Goal: Task Accomplishment & Management: Manage account settings

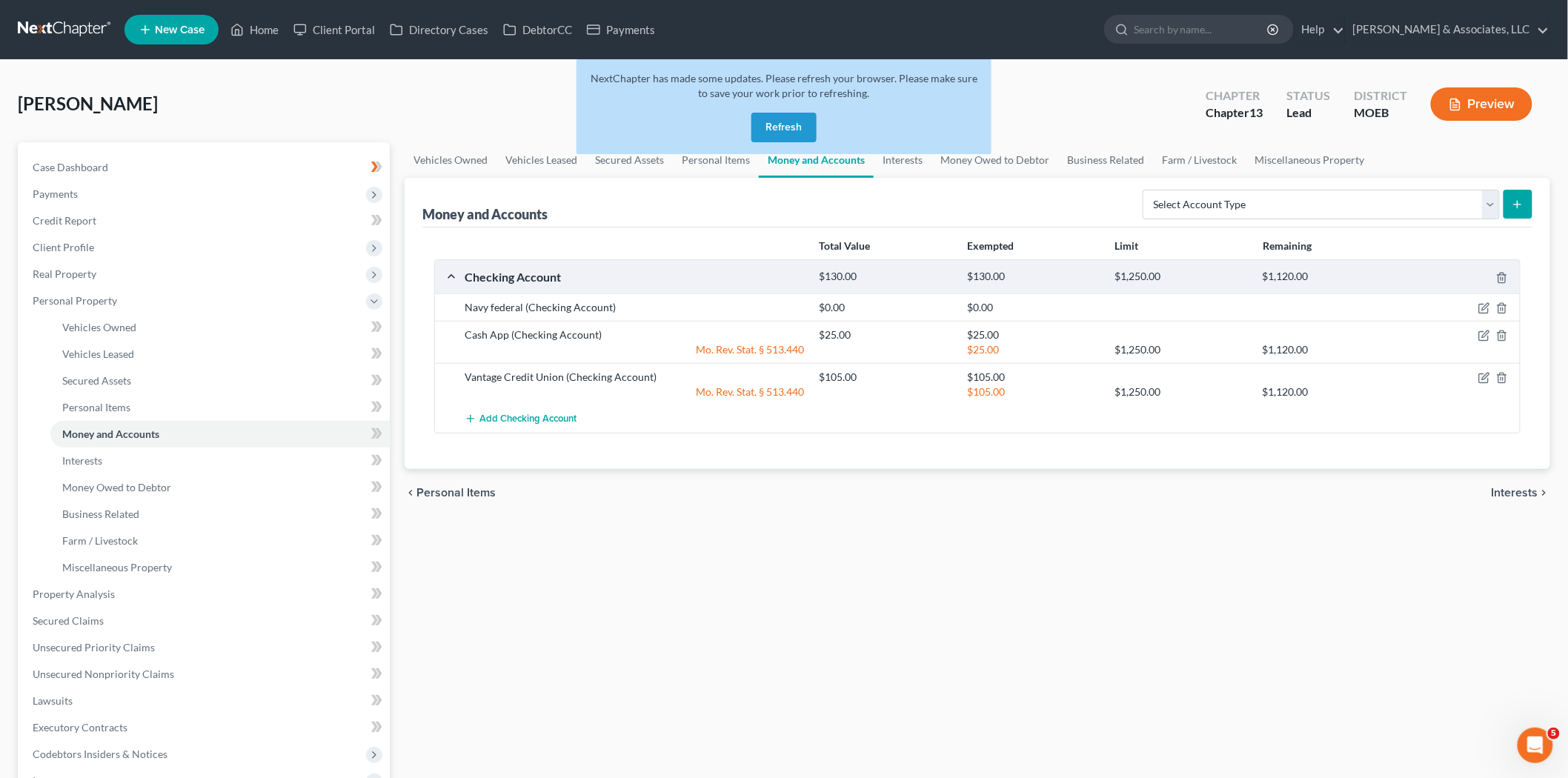
scroll to position [2, 0]
click at [818, 134] on div "NextChapter has made some updates. Please refresh your browser. Please make sur…" at bounding box center [784, 107] width 415 height 95
click at [789, 127] on button "Refresh" at bounding box center [784, 127] width 65 height 29
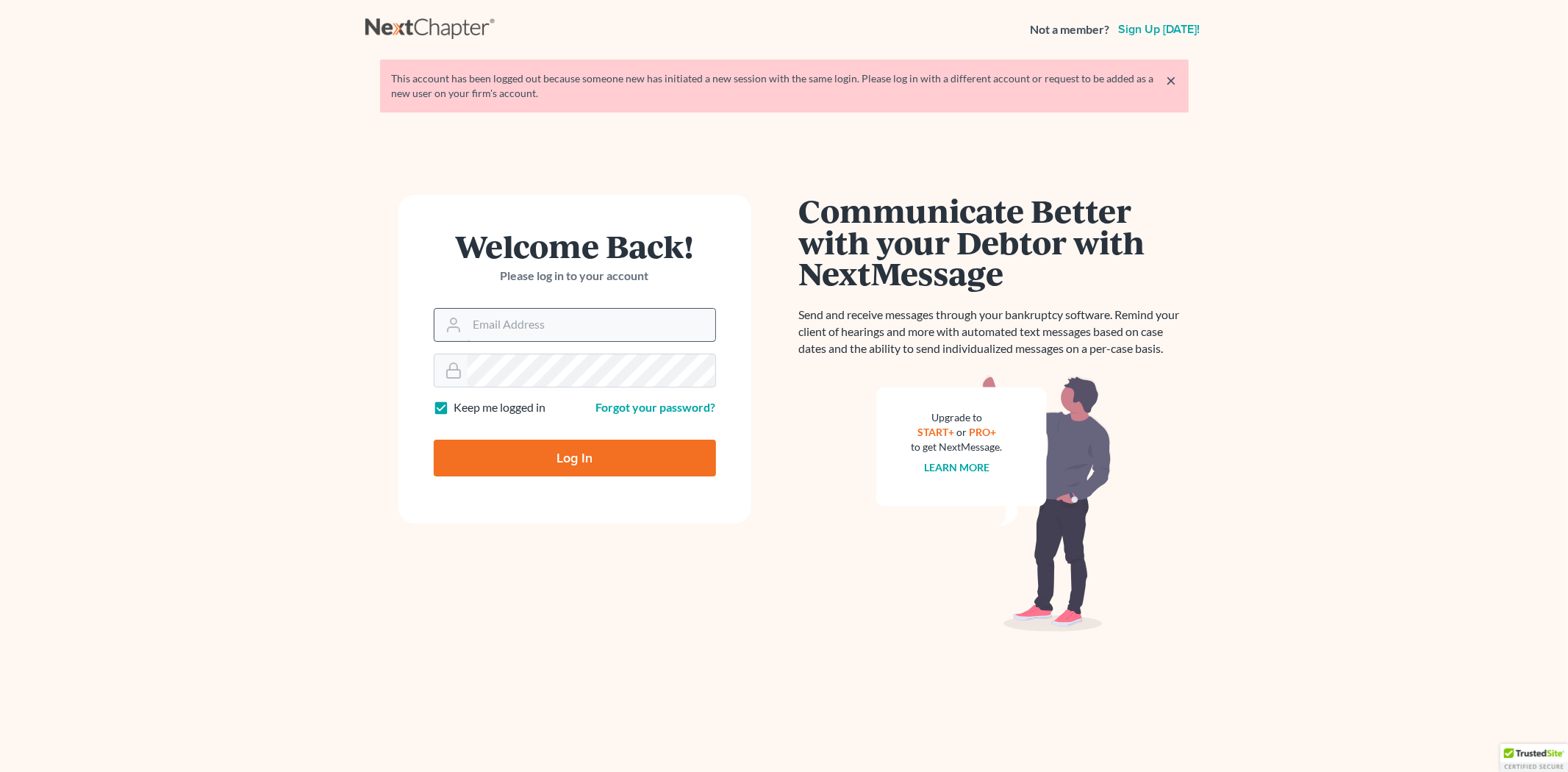
click at [574, 334] on input "Email Address" at bounding box center [592, 325] width 248 height 32
type input "[PERSON_NAME][EMAIL_ADDRESS][DOMAIN_NAME]"
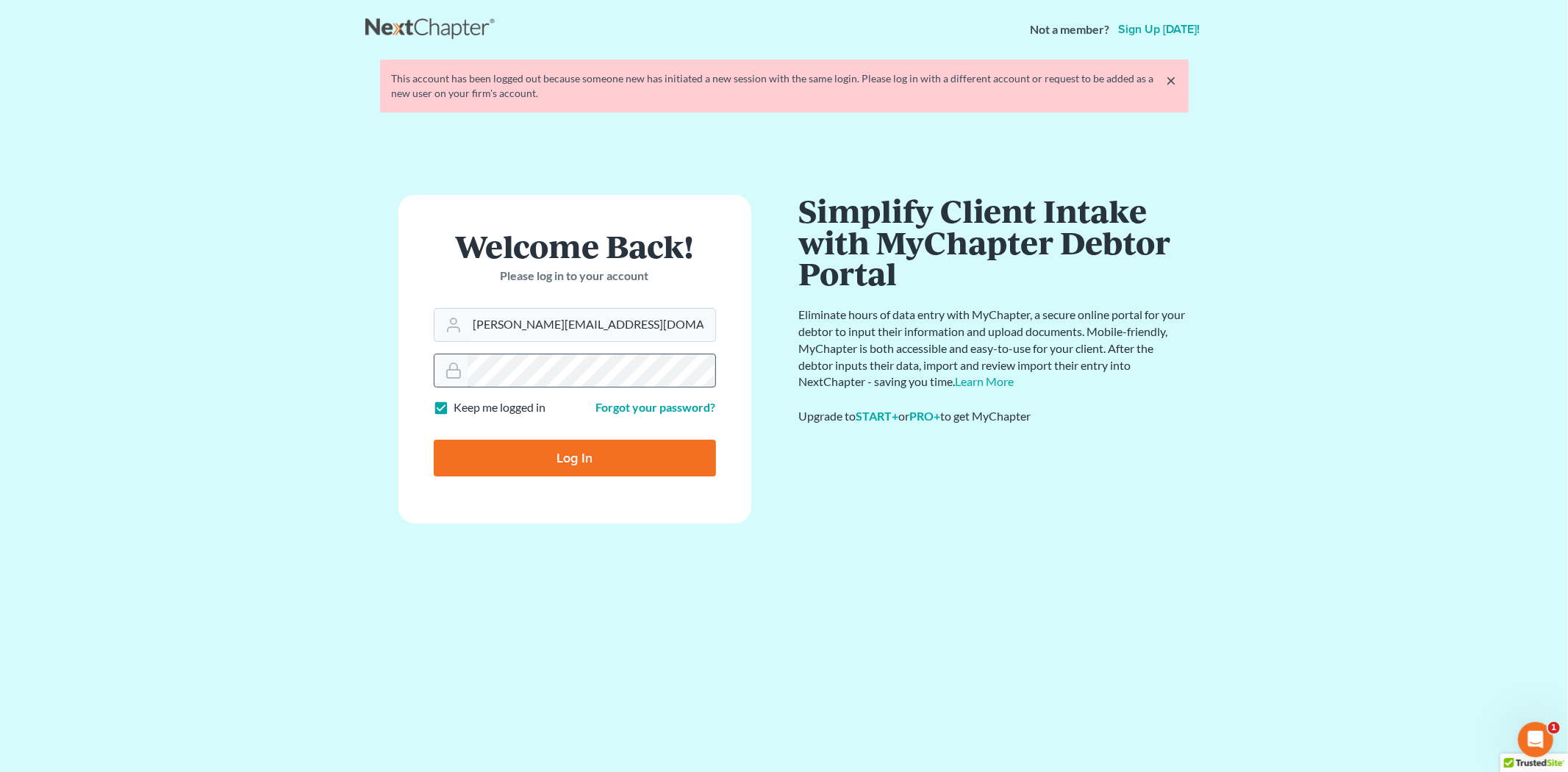
click at [433, 440] on input "Log In" at bounding box center [574, 458] width 283 height 37
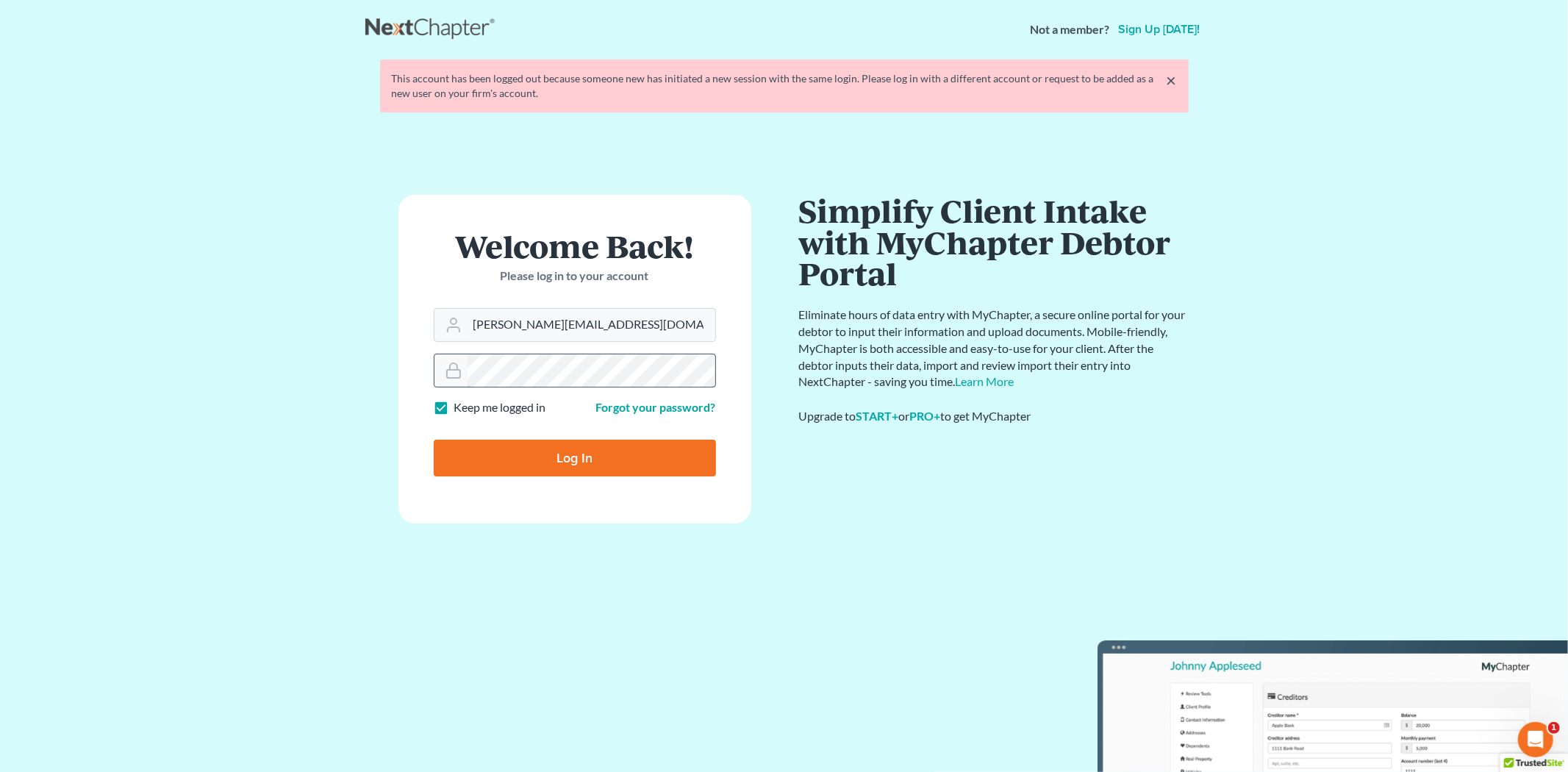
type input "Thinking..."
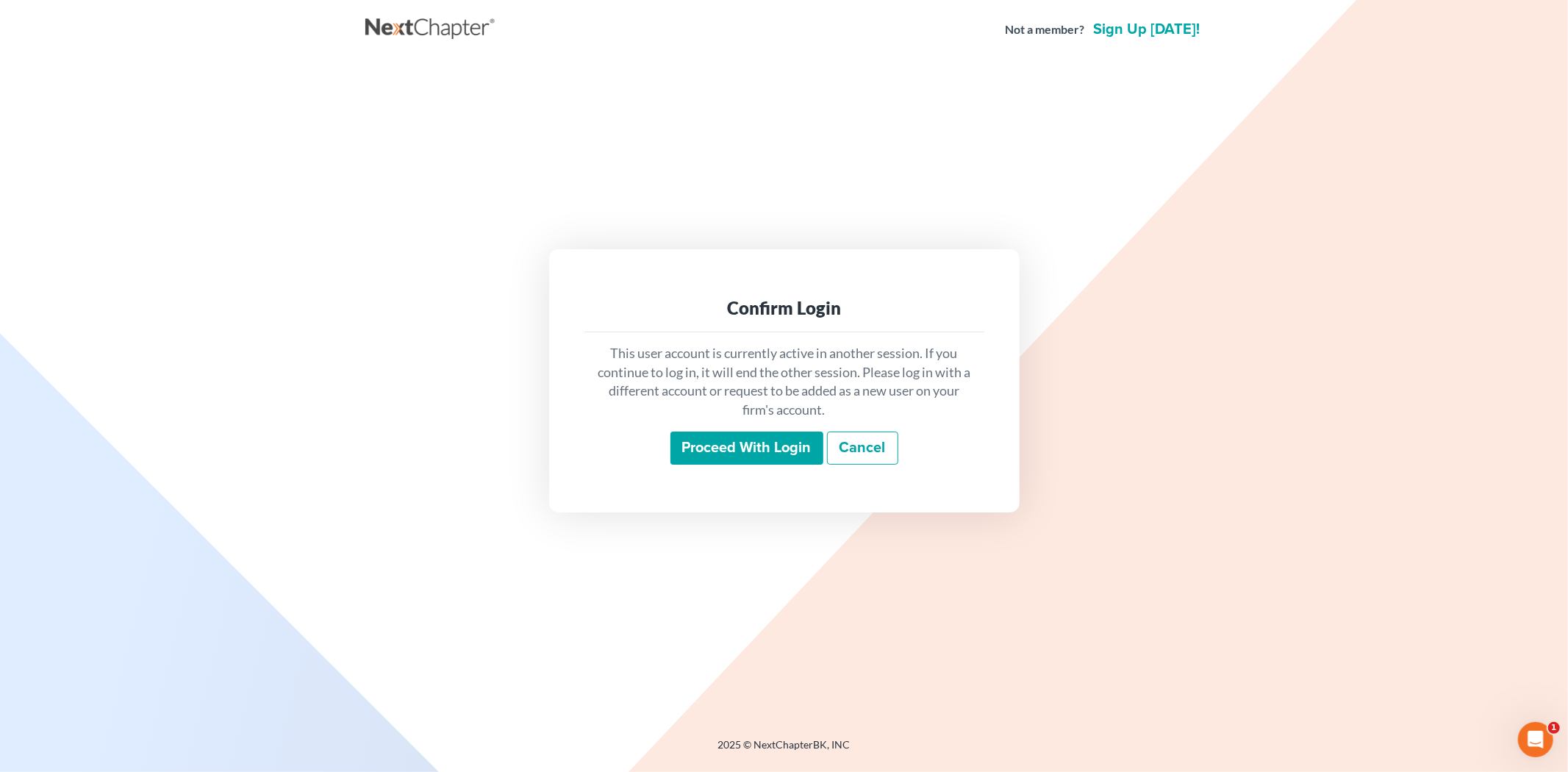
click at [736, 447] on input "Proceed with login" at bounding box center [747, 449] width 153 height 34
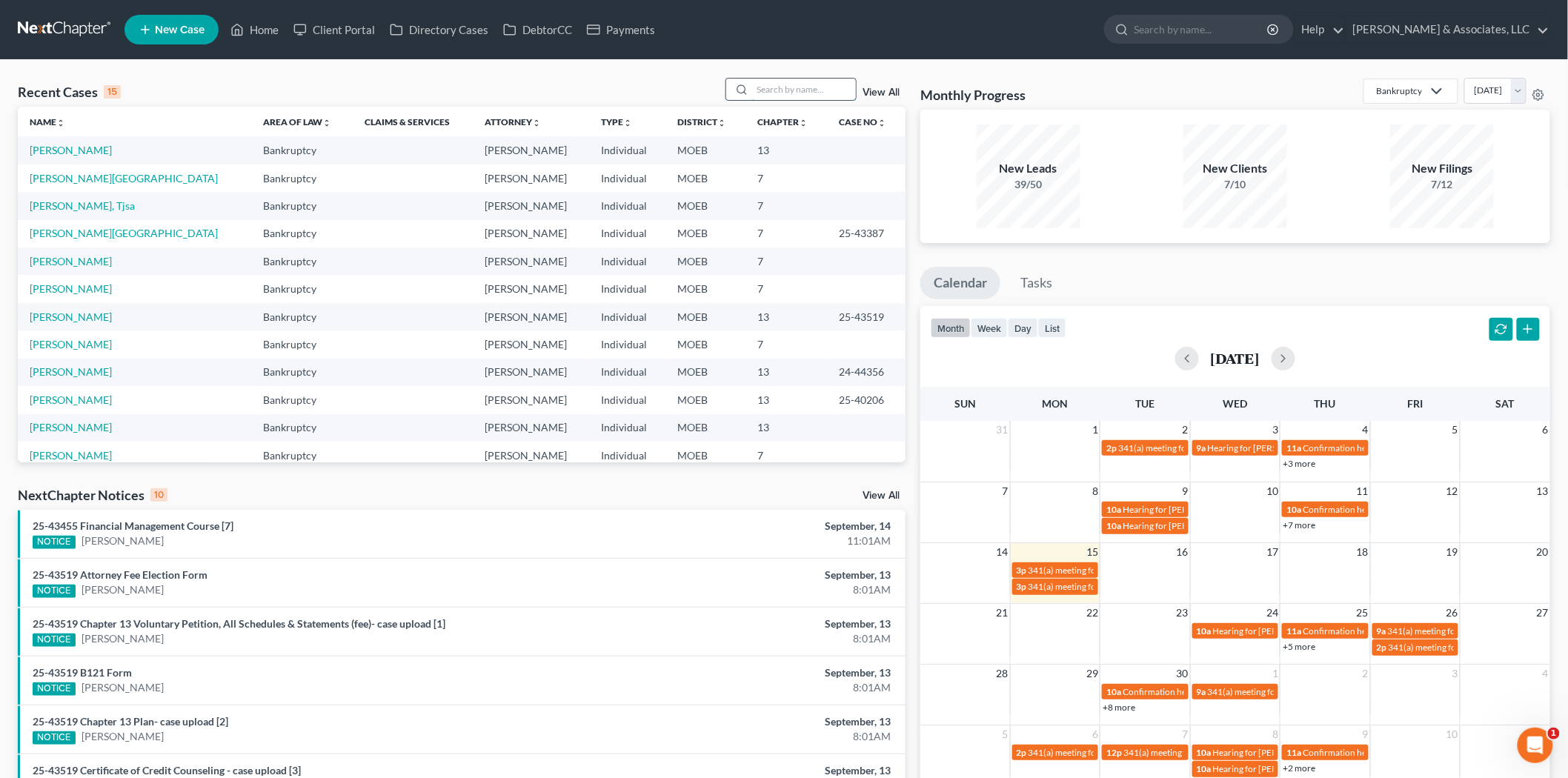
click at [811, 84] on input "search" at bounding box center [804, 90] width 103 height 22
type input "[PERSON_NAME]"
click at [90, 174] on link "[PERSON_NAME] & [PERSON_NAME]" at bounding box center [117, 178] width 176 height 12
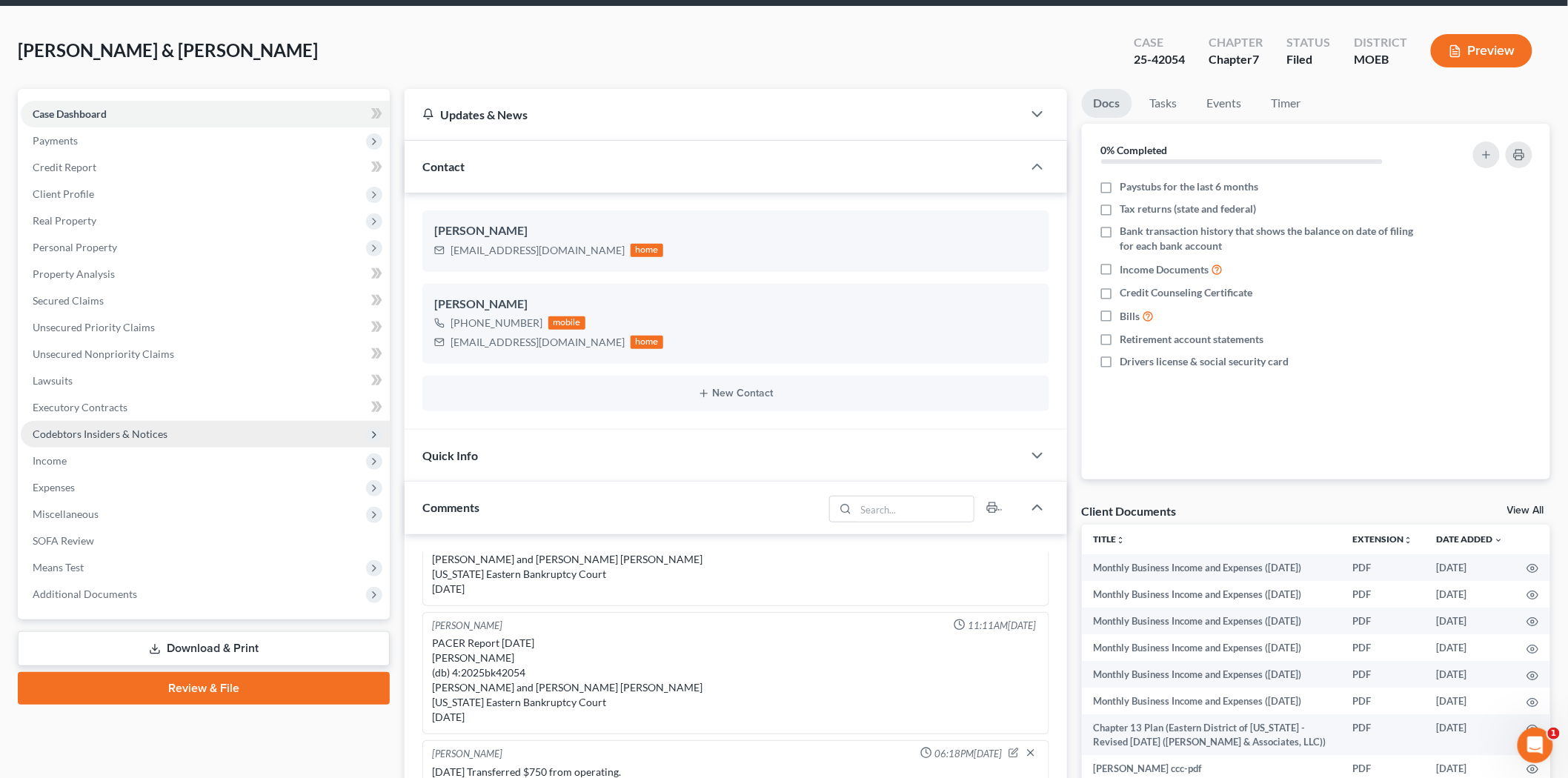
scroll to position [83, 0]
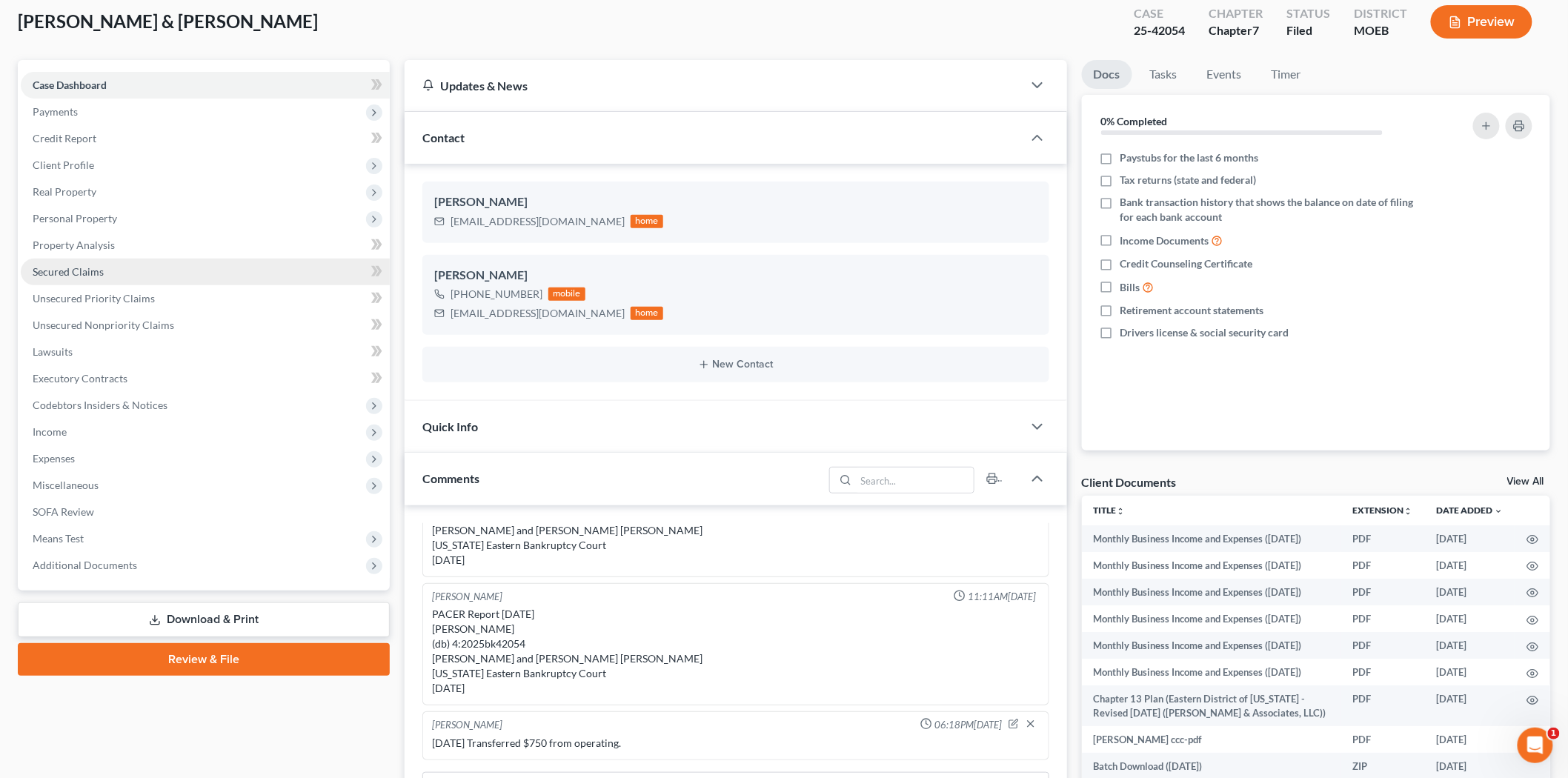
click at [76, 272] on span "Secured Claims" at bounding box center [68, 272] width 71 height 12
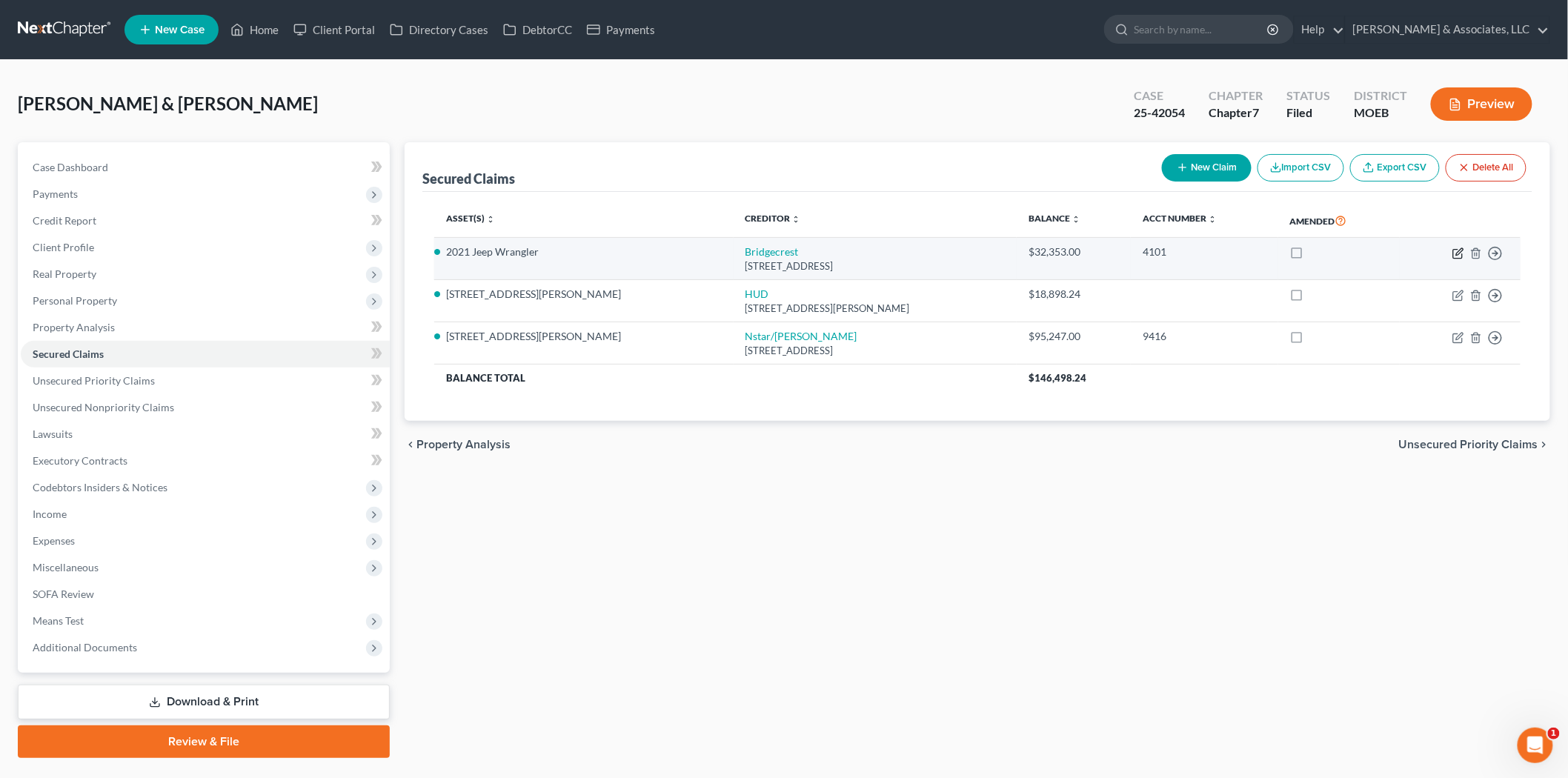
click at [1455, 250] on icon "button" at bounding box center [1458, 254] width 9 height 9
select select "3"
select select "0"
select select "2"
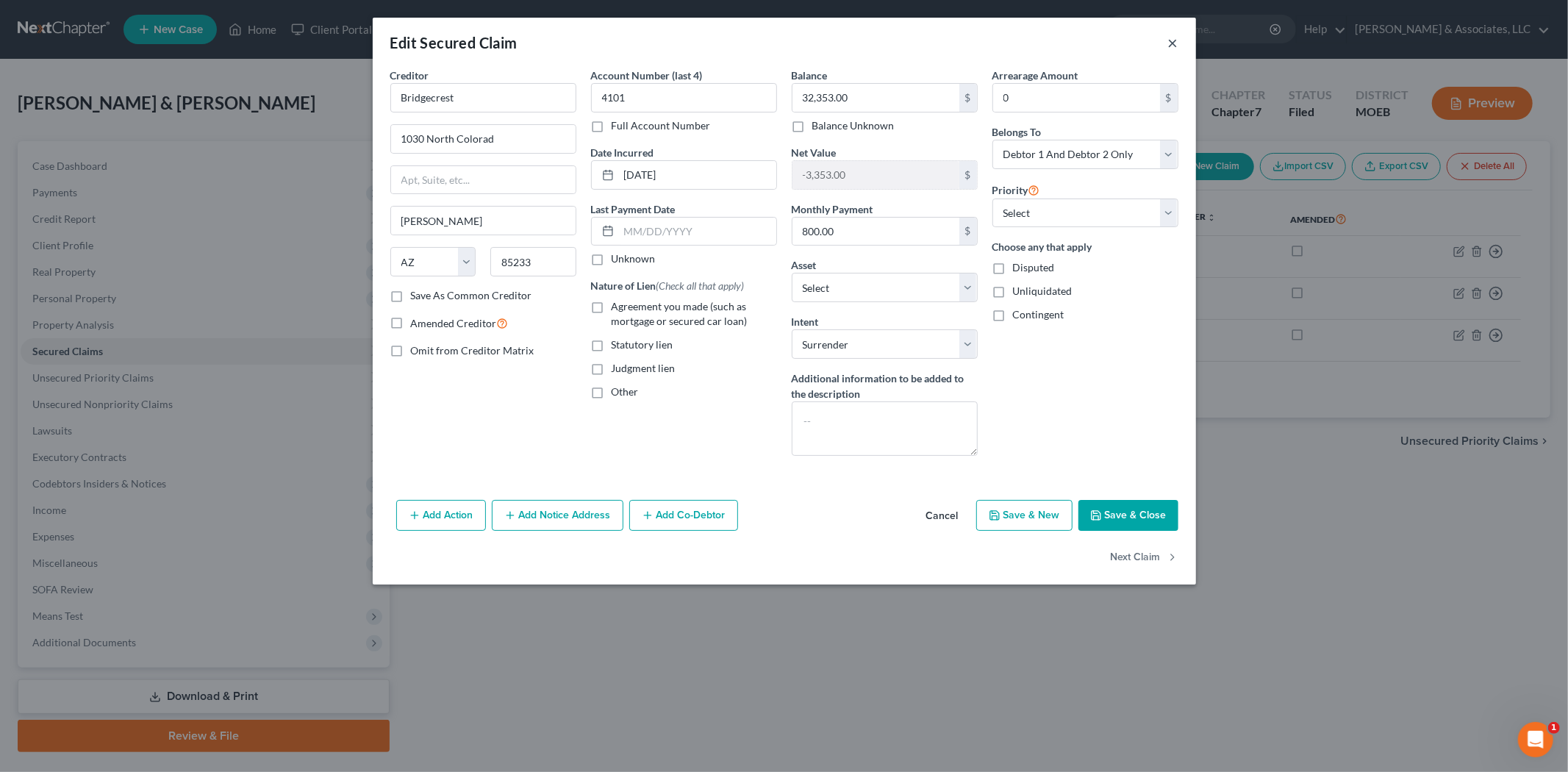
click at [1173, 40] on button "×" at bounding box center [1172, 42] width 10 height 18
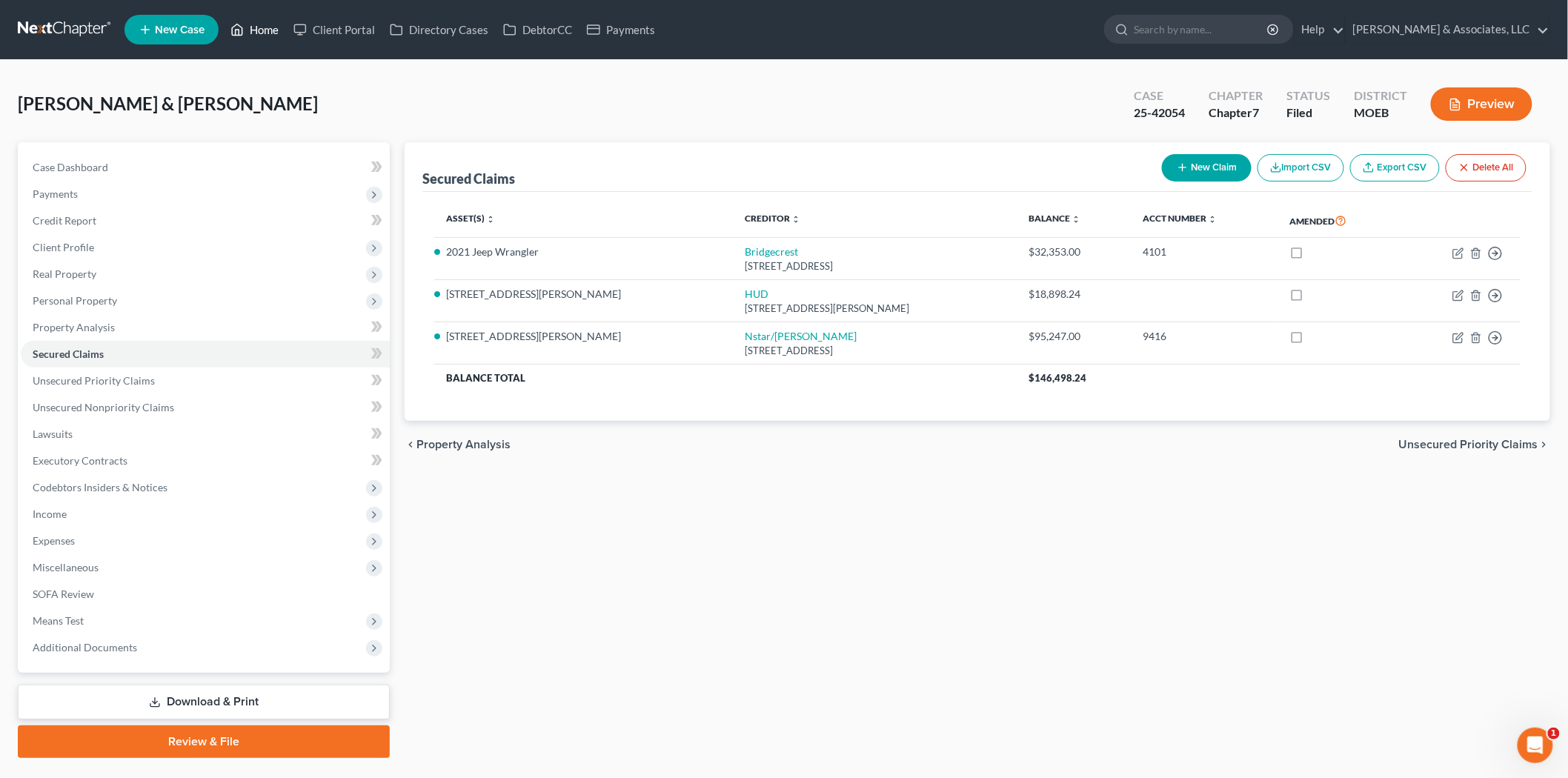
click at [261, 38] on link "Home" at bounding box center [255, 29] width 63 height 27
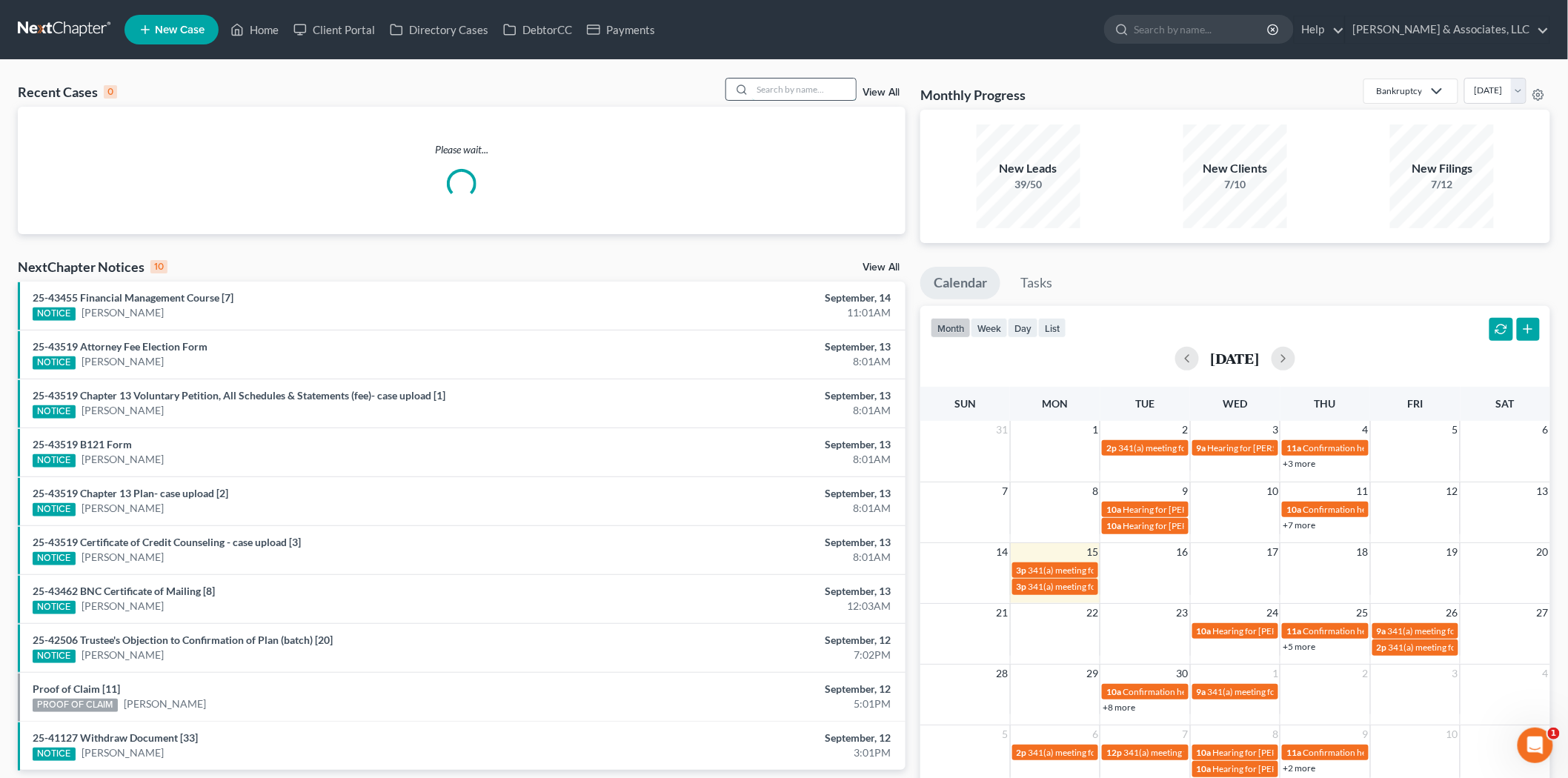
click at [794, 94] on input "search" at bounding box center [804, 90] width 103 height 22
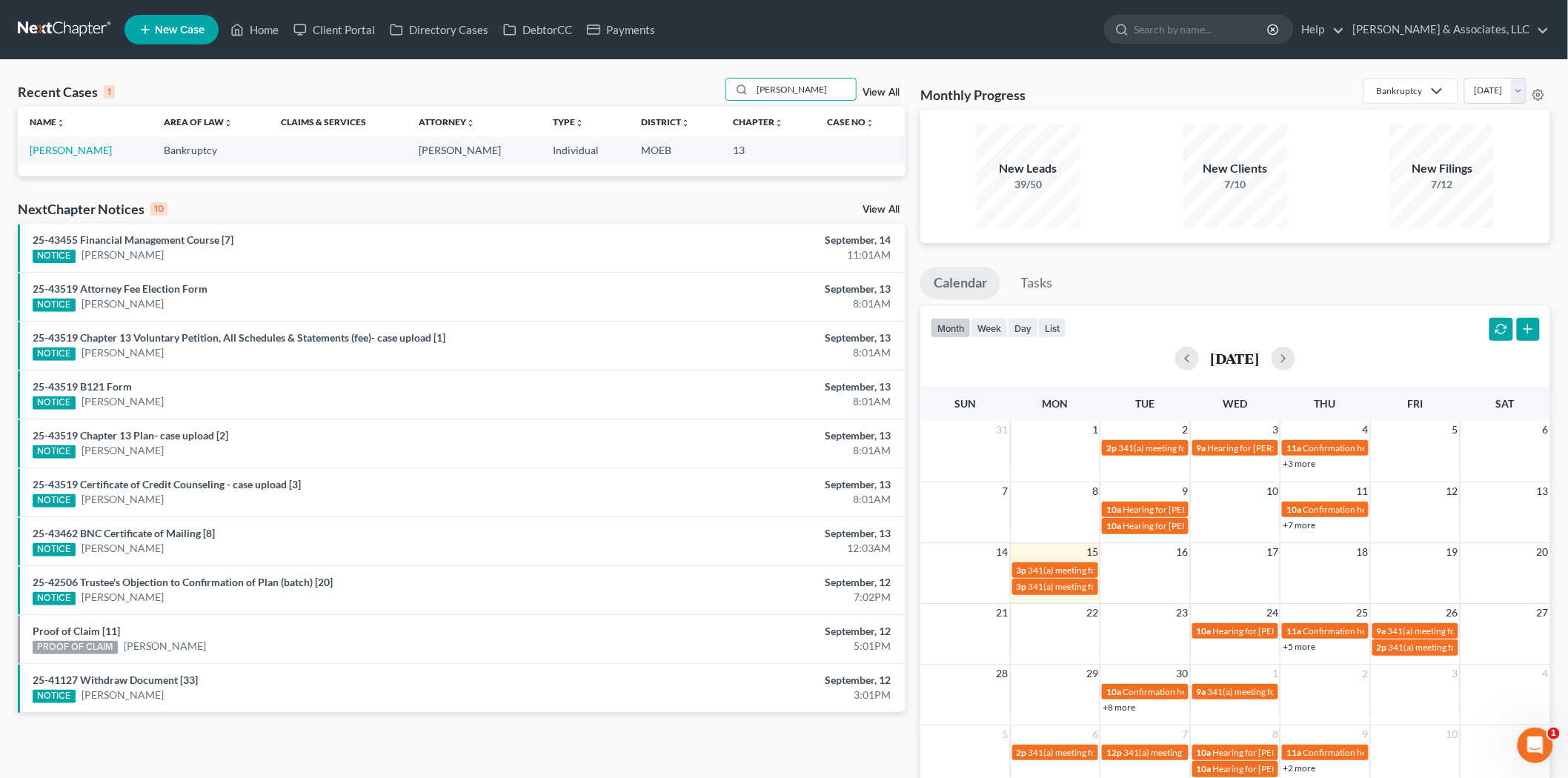
type input "[PERSON_NAME]"
click at [54, 143] on td "[PERSON_NAME]" at bounding box center [85, 151] width 134 height 28
click at [56, 144] on link "[PERSON_NAME]" at bounding box center [70, 150] width 83 height 12
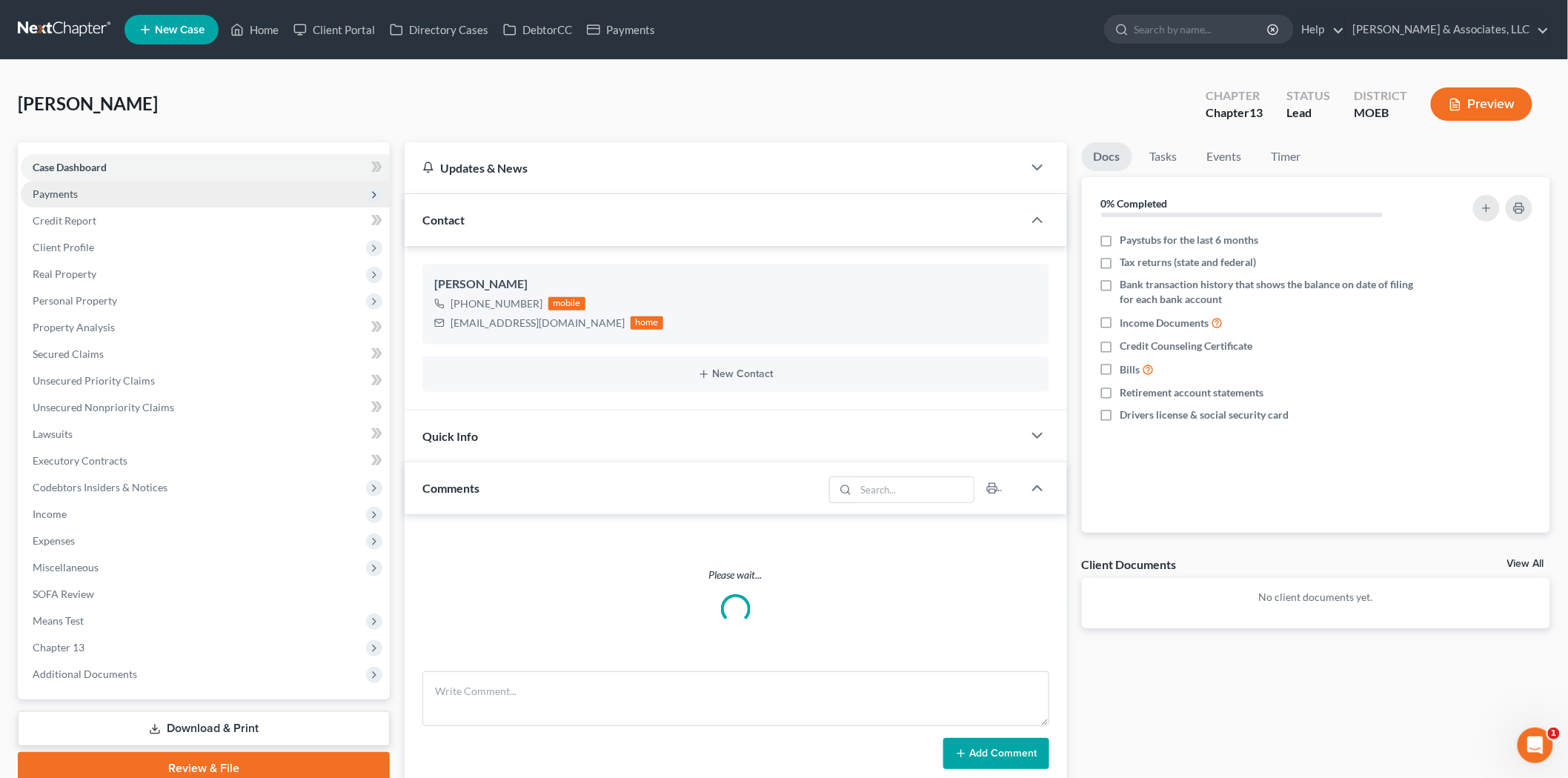
click at [77, 197] on span "Payments" at bounding box center [205, 194] width 369 height 27
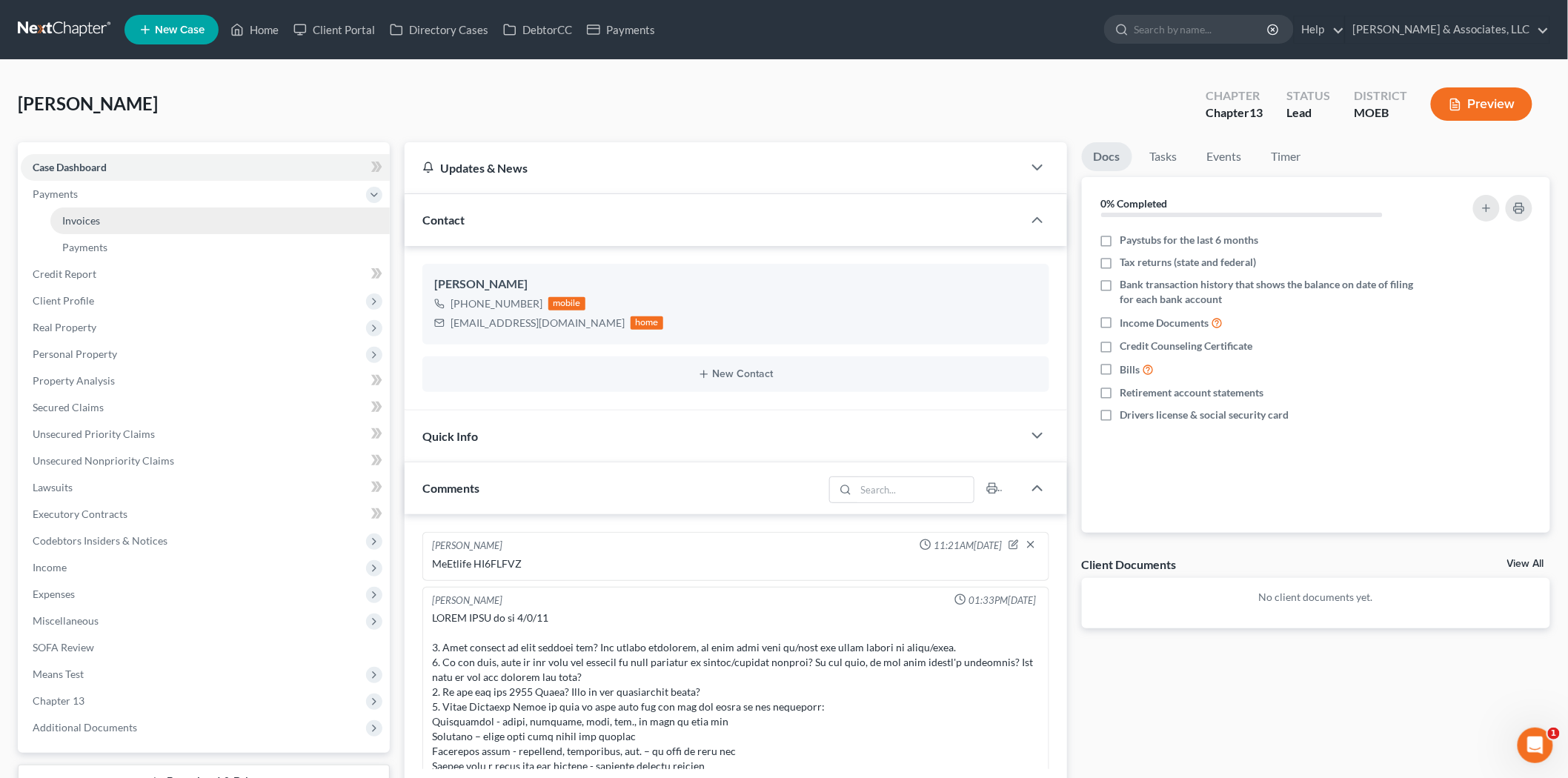
scroll to position [780, 0]
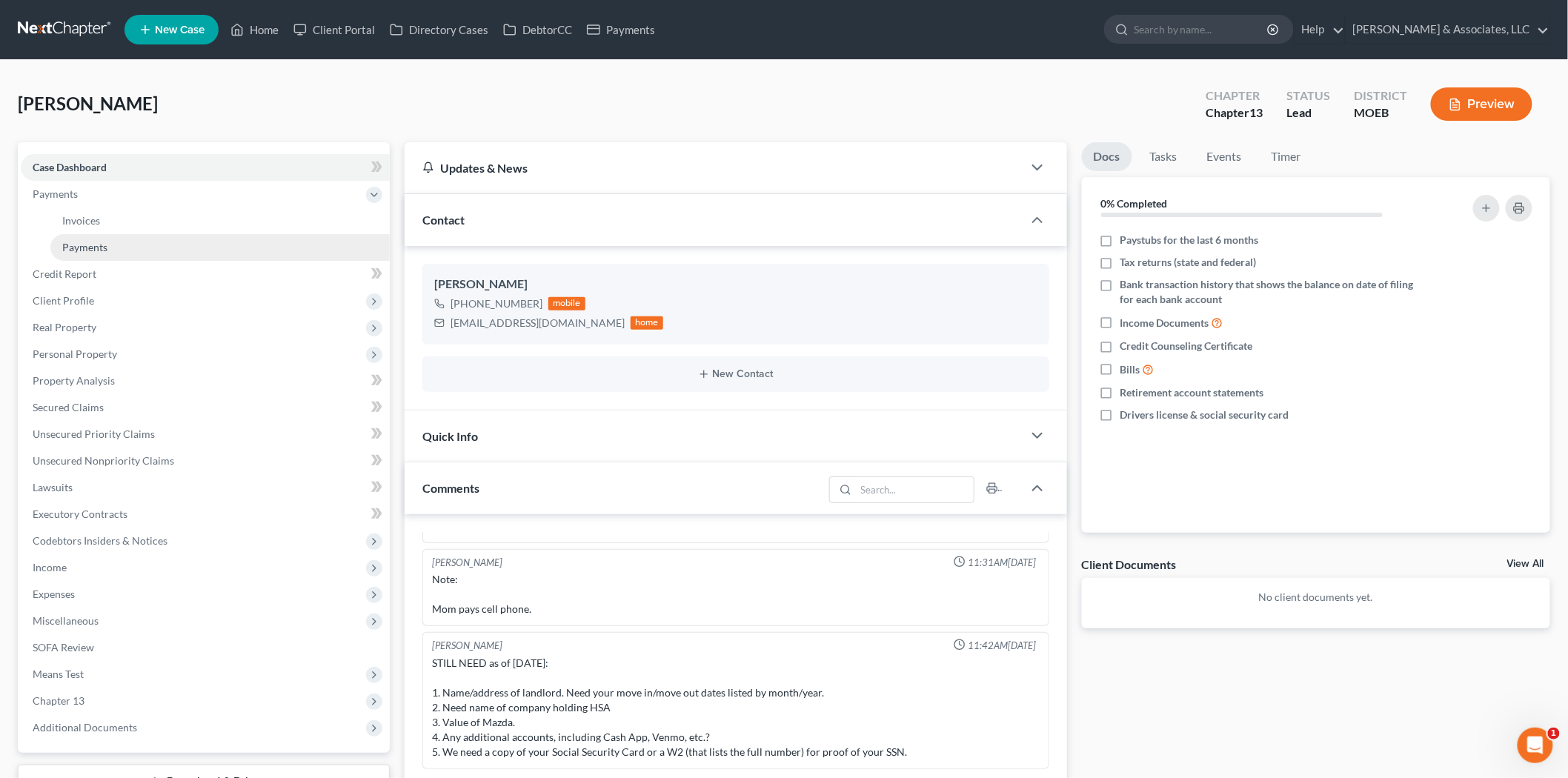
click at [90, 241] on span "Payments" at bounding box center [85, 247] width 46 height 12
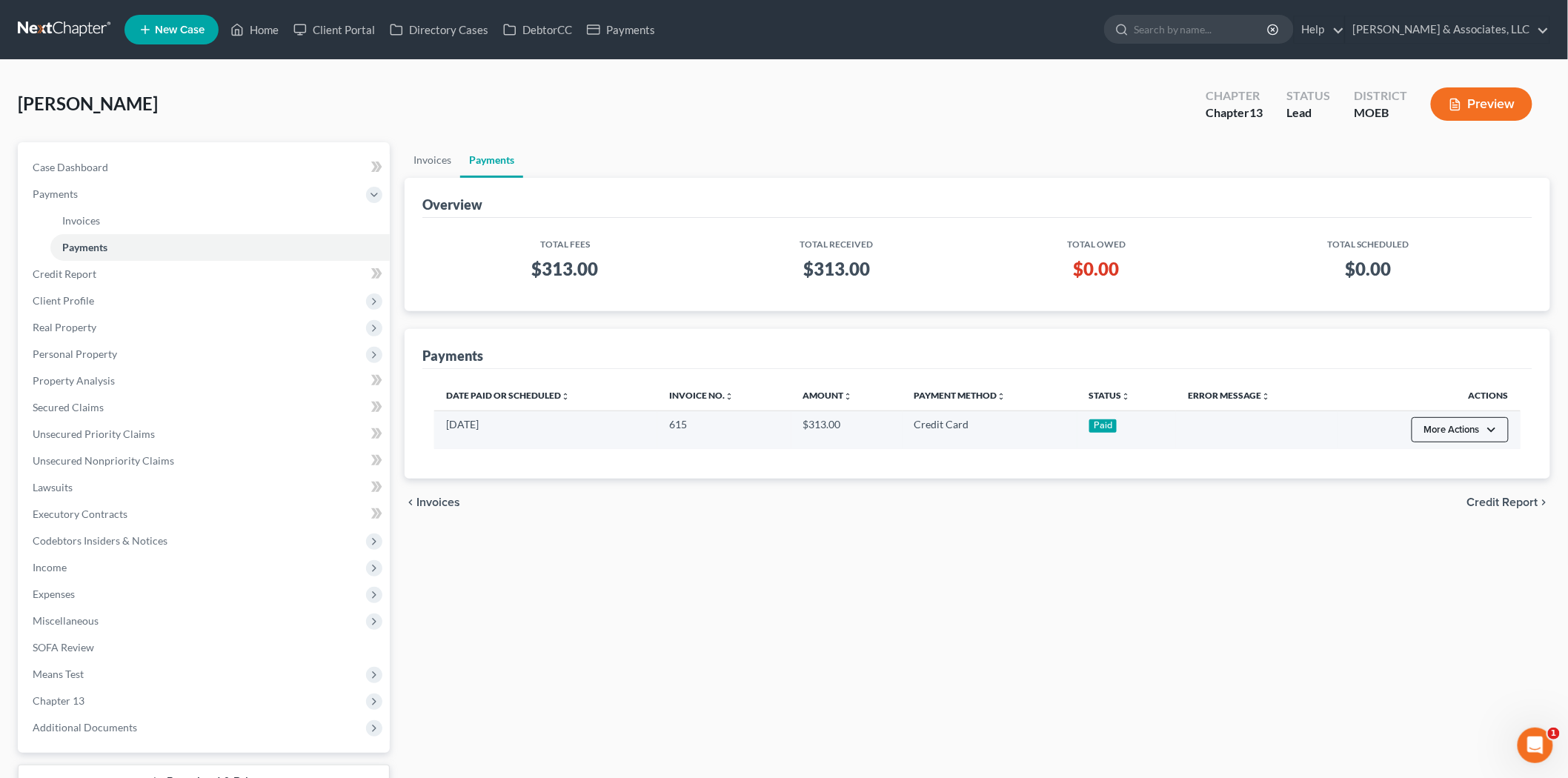
click at [1455, 435] on button "More Actions" at bounding box center [1461, 429] width 97 height 25
click at [1447, 465] on link "Refund" at bounding box center [1452, 462] width 83 height 25
click at [1442, 428] on button "More Actions" at bounding box center [1461, 429] width 97 height 25
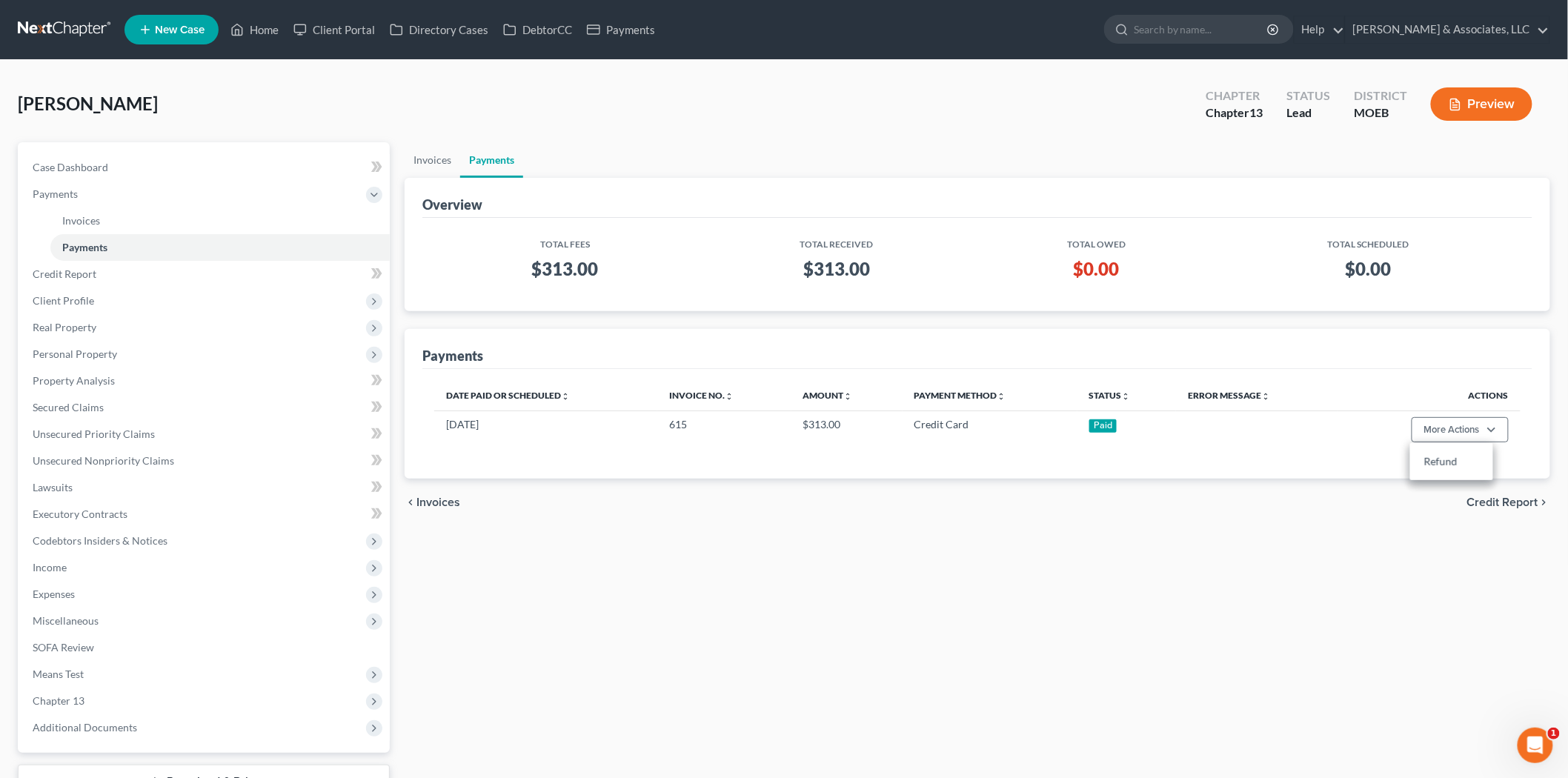
click at [381, 102] on div "[PERSON_NAME] Upgraded Chapter Chapter 13 Status Lead District MOEB Preview" at bounding box center [784, 110] width 1532 height 65
click at [92, 165] on span "Case Dashboard" at bounding box center [70, 167] width 76 height 12
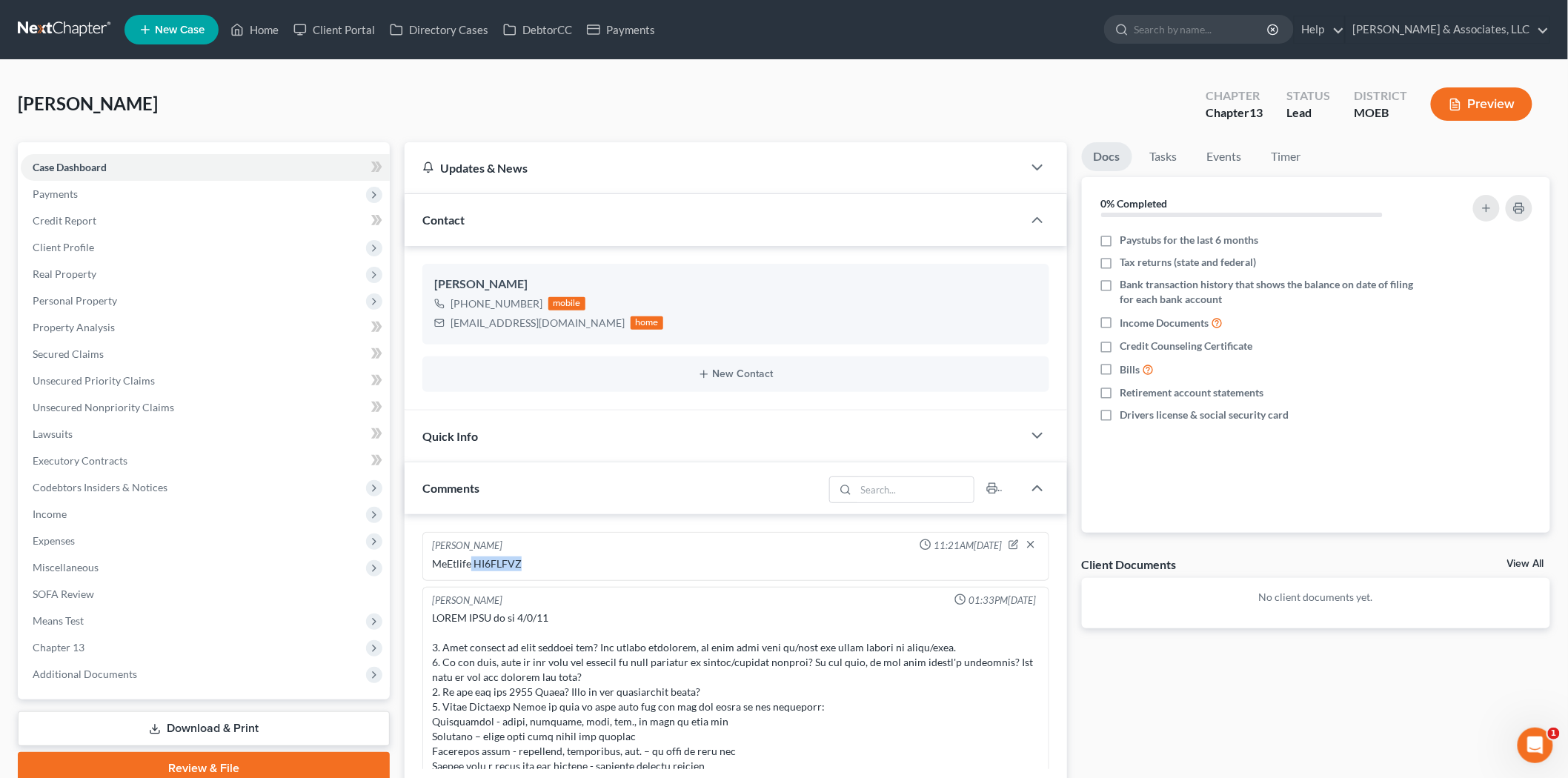
drag, startPoint x: 537, startPoint y: 558, endPoint x: 472, endPoint y: 567, distance: 65.6
click at [472, 567] on div "MeEtlife HI6FLFVZ" at bounding box center [736, 563] width 608 height 15
copy div "HI6FLFVZ"
drag, startPoint x: 262, startPoint y: 26, endPoint x: 330, endPoint y: 23, distance: 68.1
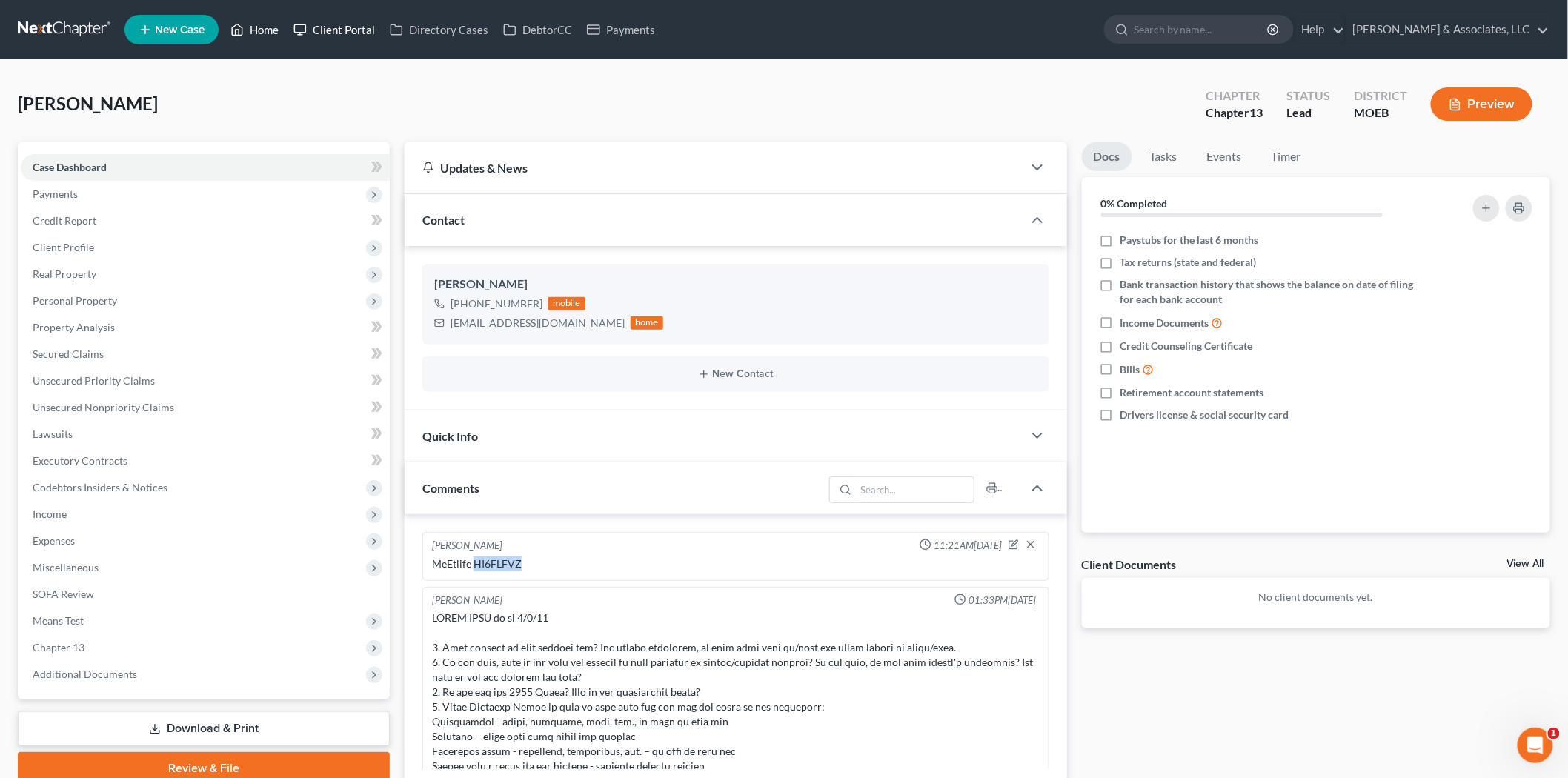
click at [262, 26] on link "Home" at bounding box center [255, 29] width 63 height 27
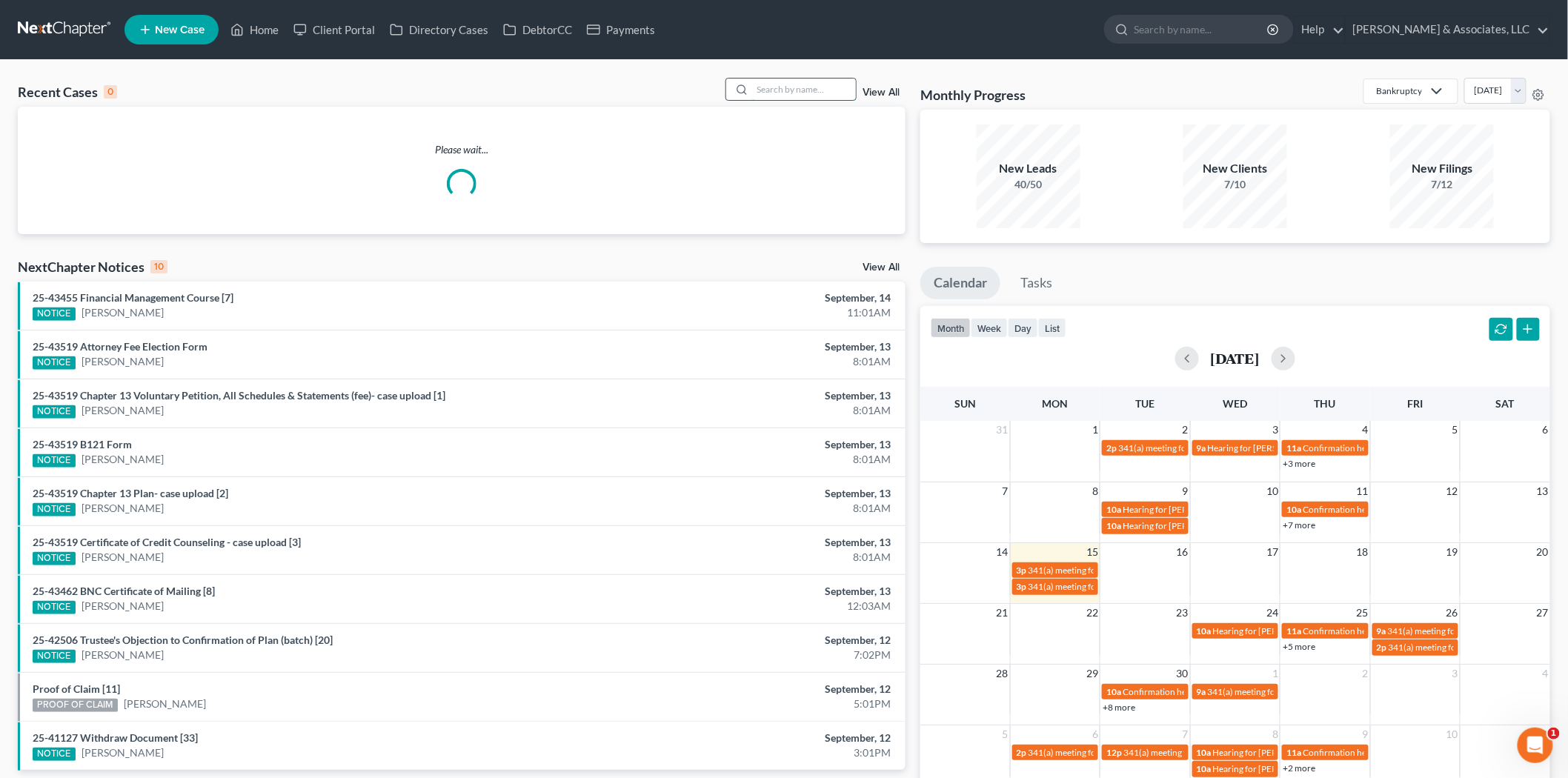
click at [764, 90] on input "search" at bounding box center [804, 90] width 103 height 22
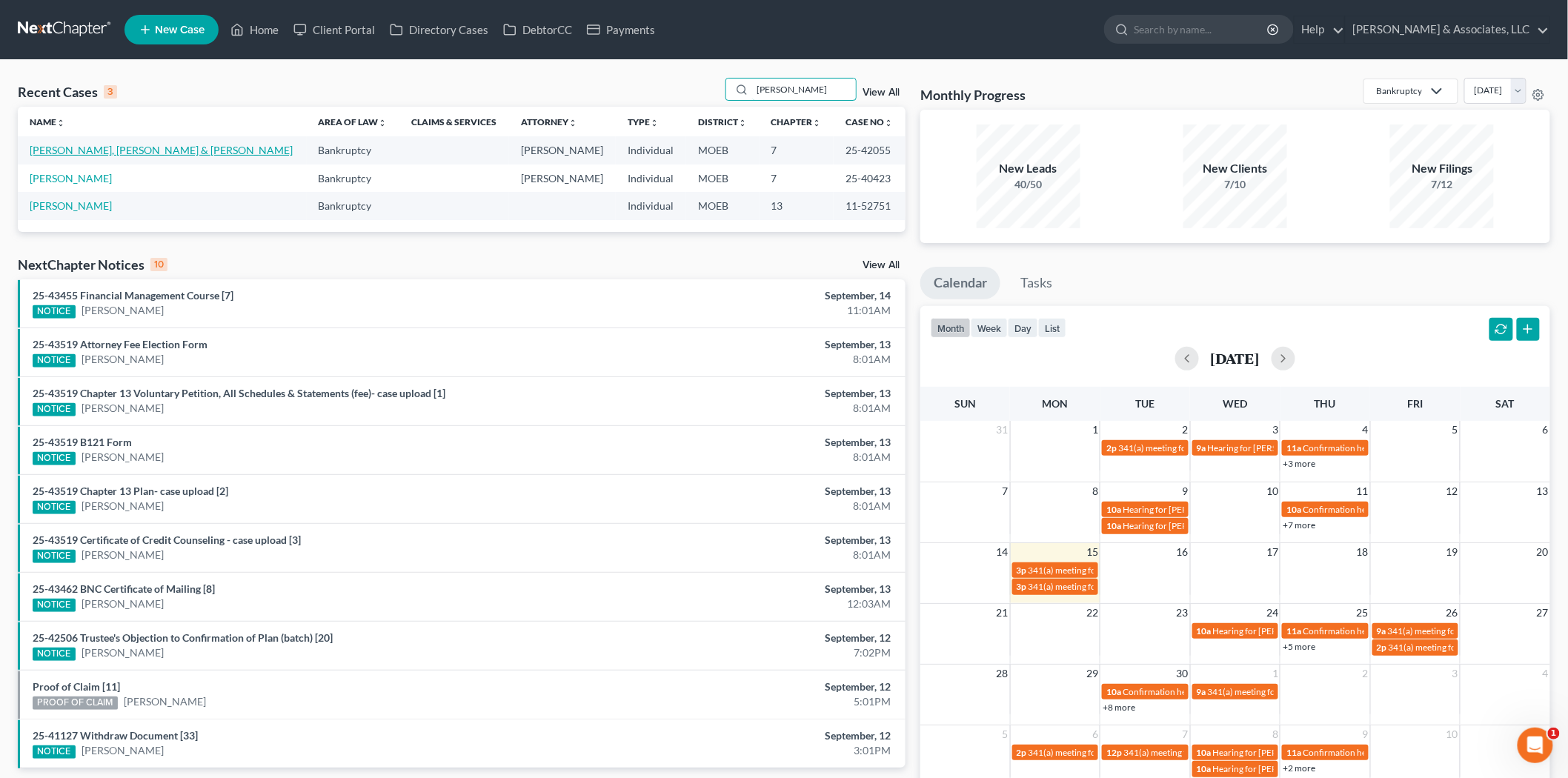
type input "[PERSON_NAME]"
click at [104, 154] on link "[PERSON_NAME], [PERSON_NAME] & [PERSON_NAME]" at bounding box center [161, 150] width 263 height 12
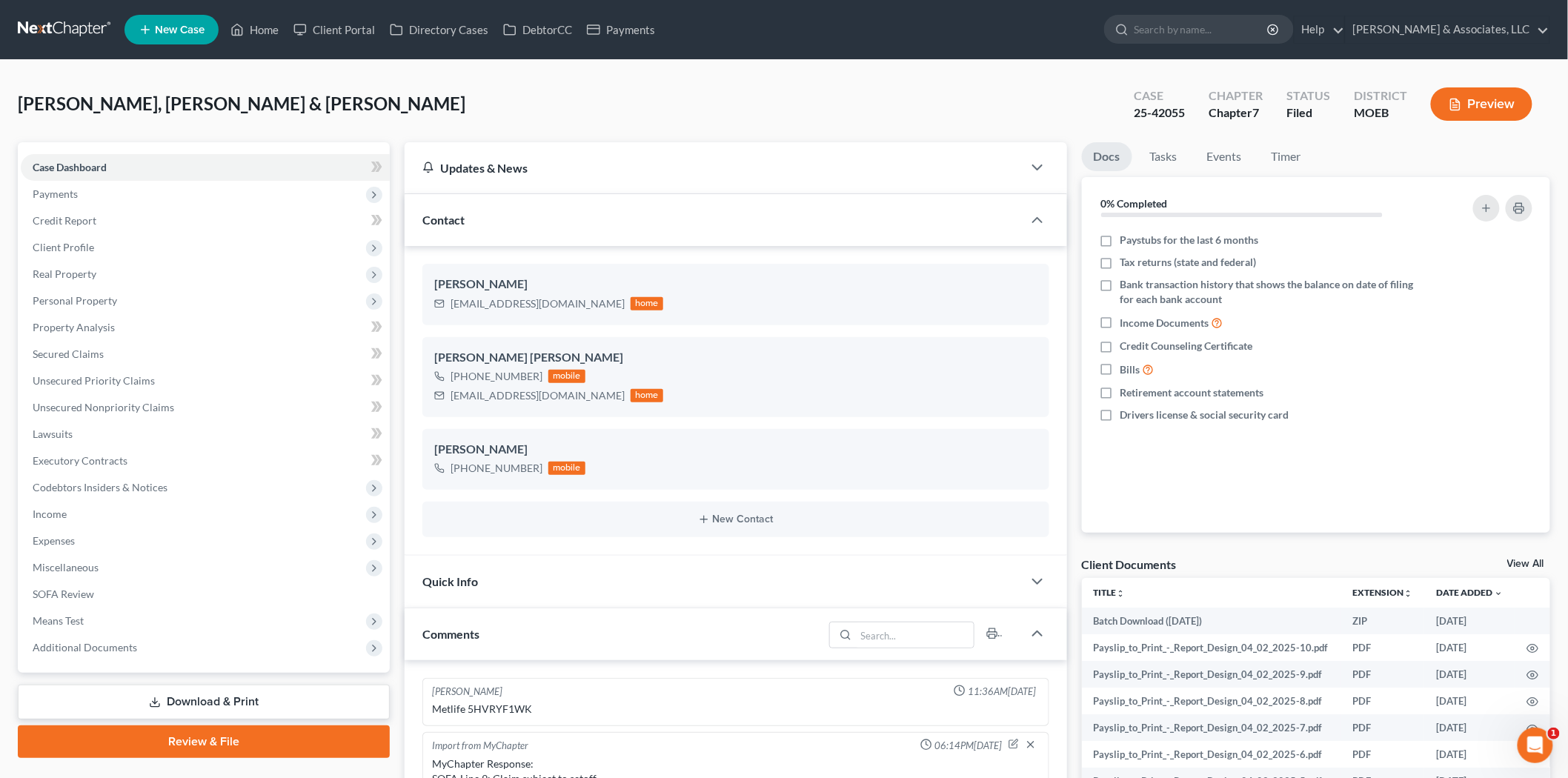
scroll to position [317, 0]
